Goal: Information Seeking & Learning: Learn about a topic

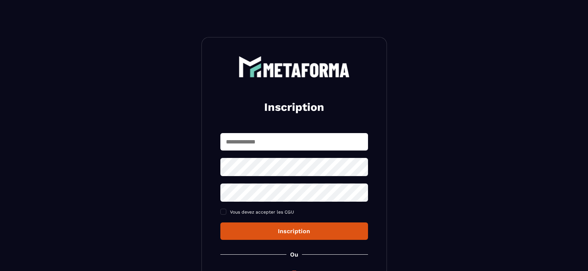
click at [285, 143] on input "text" at bounding box center [294, 141] width 148 height 17
type input "**********"
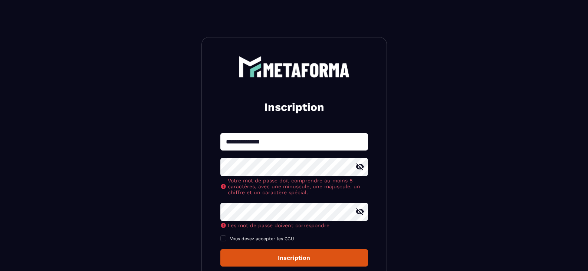
click at [362, 170] on icon at bounding box center [360, 166] width 8 height 7
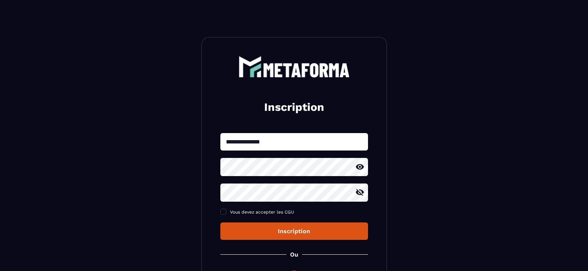
click at [362, 191] on icon at bounding box center [359, 192] width 9 height 9
click at [277, 211] on span "Vous devez accepter les CGU" at bounding box center [262, 211] width 64 height 5
click at [308, 234] on div "Inscription" at bounding box center [294, 231] width 136 height 7
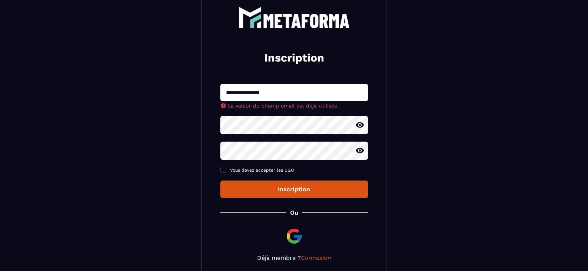
scroll to position [96, 0]
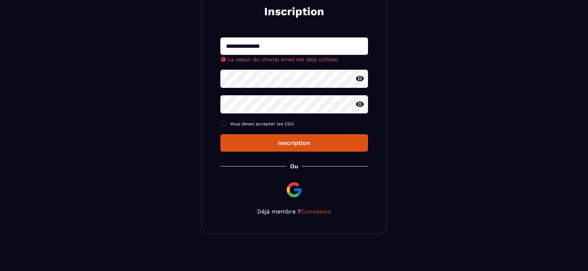
click at [297, 46] on input "**********" at bounding box center [294, 45] width 148 height 17
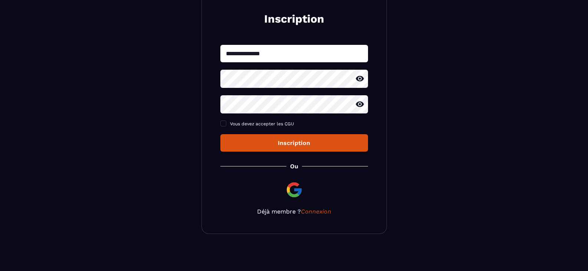
click at [314, 207] on div "**********" at bounding box center [293, 91] width 185 height 285
click at [314, 209] on link "Connexion" at bounding box center [316, 211] width 30 height 7
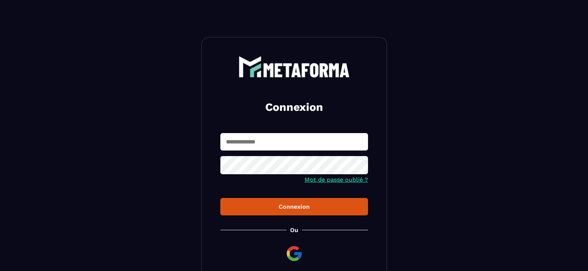
type input "**********"
click at [328, 207] on div "Connexion" at bounding box center [294, 206] width 136 height 7
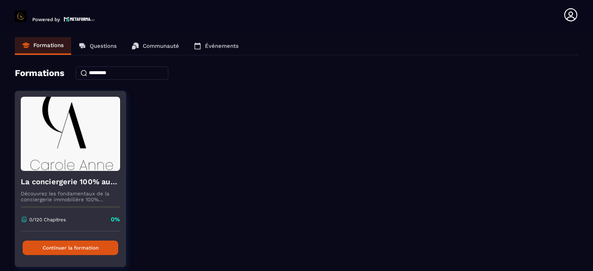
click at [73, 191] on p "Découvrez les fondamentaux de la conciergerie immobilière 100% automatisée. Cet…" at bounding box center [70, 197] width 99 height 12
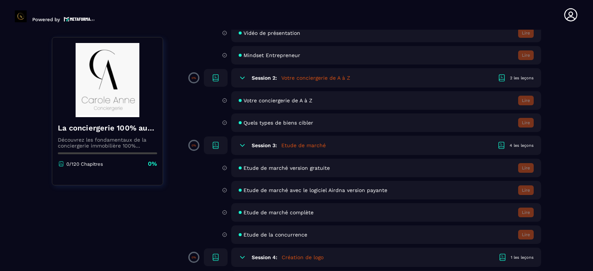
scroll to position [148, 0]
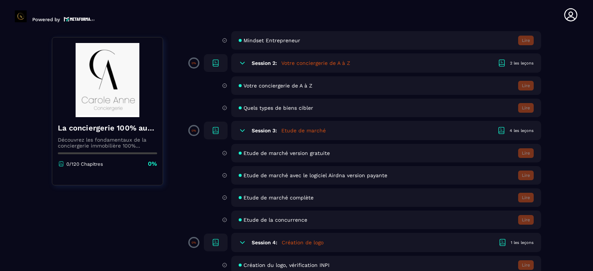
click at [302, 201] on div "Etude de marché complète Lire" at bounding box center [386, 197] width 310 height 19
click at [295, 197] on span "Etude de marché complète" at bounding box center [279, 198] width 70 height 6
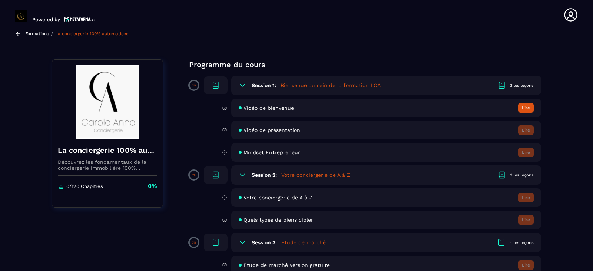
scroll to position [0, 0]
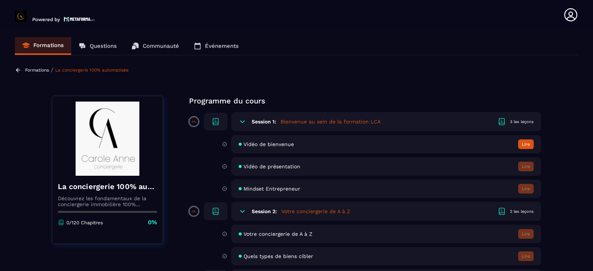
click at [529, 146] on button "Lire" at bounding box center [526, 144] width 16 height 10
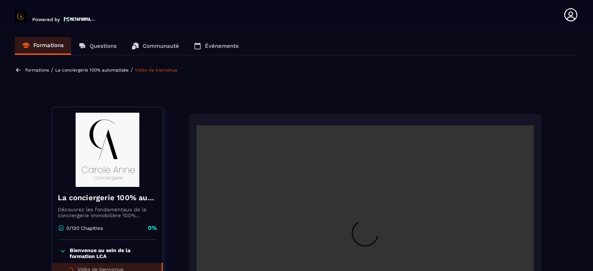
scroll to position [76, 0]
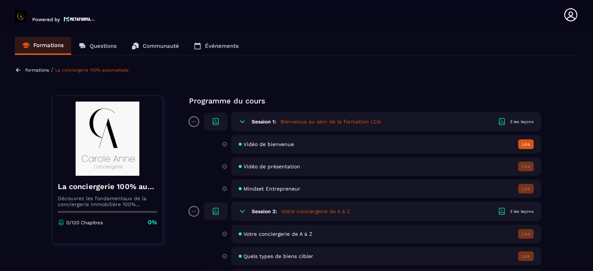
click at [529, 144] on button "Lire" at bounding box center [526, 144] width 16 height 10
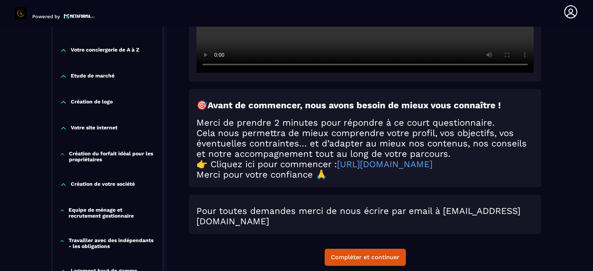
scroll to position [225, 0]
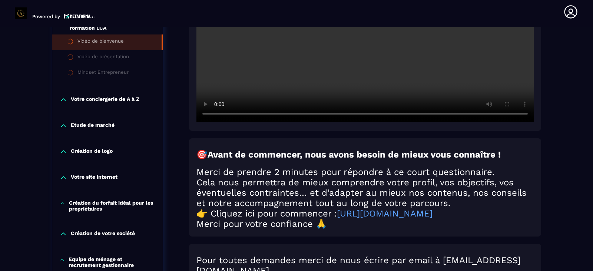
click at [62, 125] on icon at bounding box center [63, 125] width 7 height 7
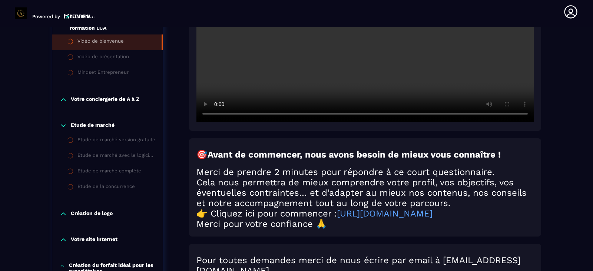
click at [62, 125] on icon at bounding box center [63, 126] width 4 height 2
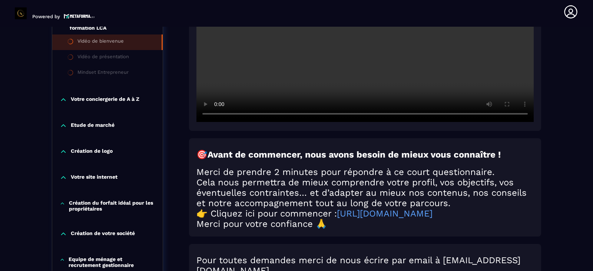
click at [83, 61] on div "Vidéo de présentation" at bounding box center [103, 58] width 52 height 8
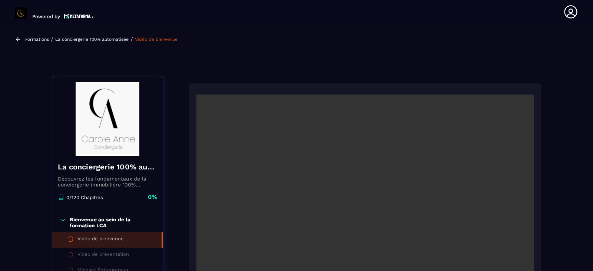
scroll to position [176, 0]
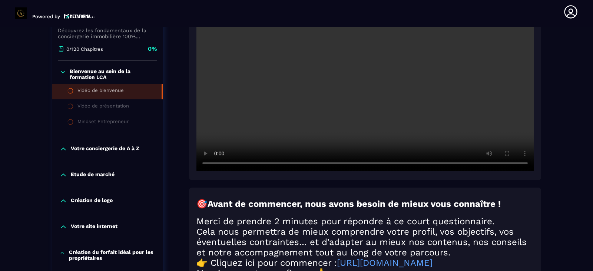
click at [108, 168] on div "Etude de marché" at bounding box center [107, 177] width 110 height 26
click at [112, 172] on p "Etude de marché" at bounding box center [93, 174] width 44 height 7
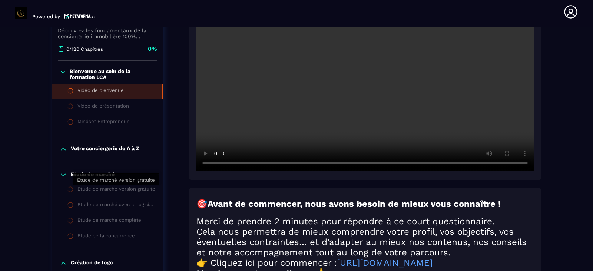
click at [77, 191] on div "Etude de marché version gratuite" at bounding box center [116, 190] width 78 height 8
click at [110, 189] on div "Etude de marché version gratuite" at bounding box center [116, 190] width 78 height 8
click at [122, 184] on li "Etude de marché version gratuite" at bounding box center [107, 190] width 110 height 16
click at [123, 184] on li "Etude de marché version gratuite" at bounding box center [107, 190] width 110 height 16
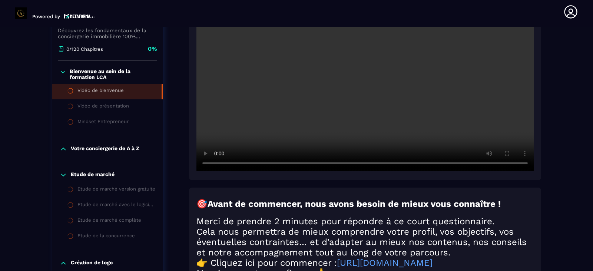
click at [126, 151] on p "Votre conciergerie de A à Z" at bounding box center [105, 148] width 69 height 7
click at [130, 168] on div "Votre conciergerie de A à Z" at bounding box center [108, 164] width 62 height 8
click at [120, 109] on div "Vidéo de présentation" at bounding box center [103, 107] width 52 height 8
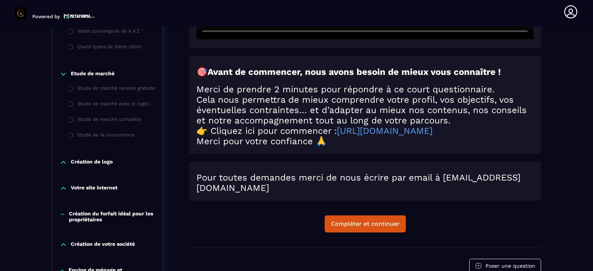
scroll to position [324, 0]
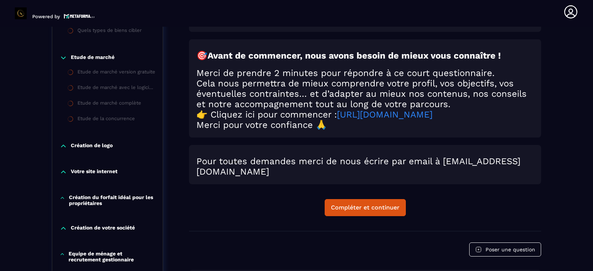
click at [424, 118] on link "https://form.typeform.com/to/SGR8mLz6" at bounding box center [385, 114] width 96 height 10
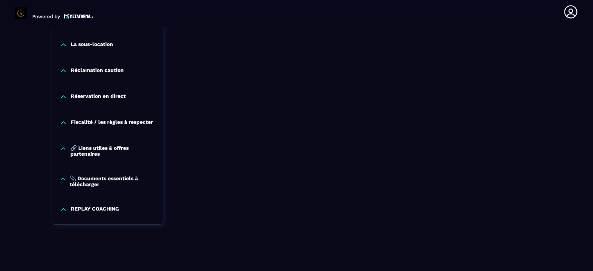
scroll to position [874, 0]
click at [92, 209] on p "REPLAY COACHING" at bounding box center [95, 209] width 48 height 7
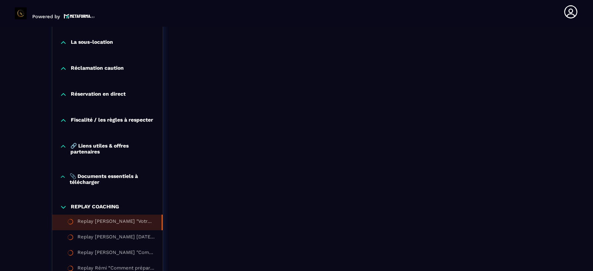
click at [111, 226] on div "Replay Jenny "Votre envie de réussir doit être plus forte que vos peurs et vos …" at bounding box center [115, 222] width 77 height 8
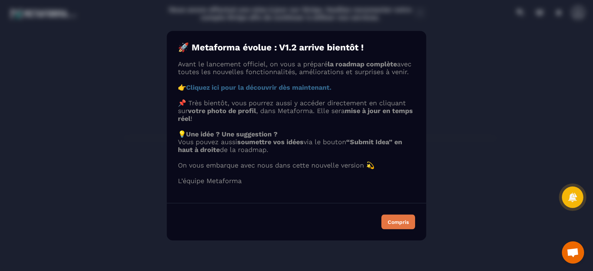
click at [393, 224] on div "Compris" at bounding box center [398, 221] width 21 height 5
